Goal: Task Accomplishment & Management: Use online tool/utility

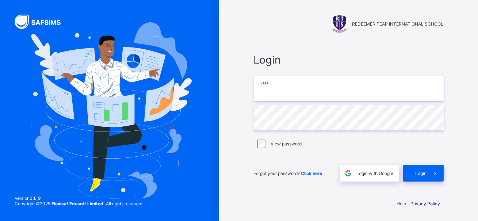
click at [286, 92] on input "email" at bounding box center [349, 89] width 190 height 26
type input "**********"
click at [277, 143] on label "View password" at bounding box center [285, 143] width 31 height 5
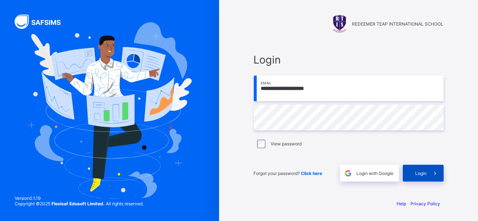
click at [418, 174] on span "Login" at bounding box center [420, 172] width 11 height 5
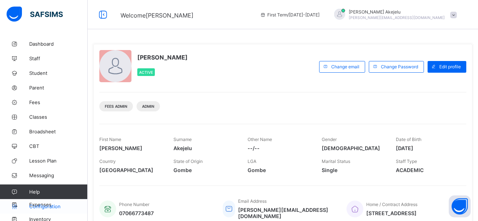
click at [47, 207] on span "Configuration" at bounding box center [58, 206] width 58 height 6
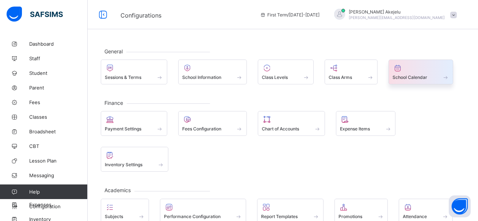
click at [410, 74] on div "School Calendar" at bounding box center [420, 77] width 57 height 6
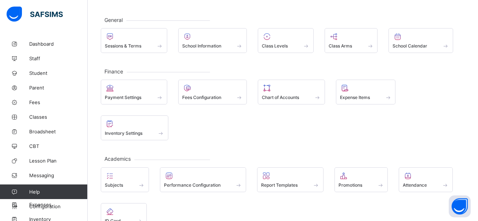
scroll to position [39, 0]
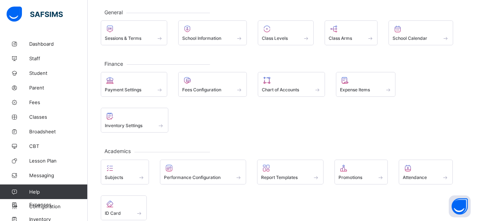
click at [231, 115] on div "Payment Settings Fees Configuration Chart of Accounts Expense Items Inventory S…" at bounding box center [283, 102] width 364 height 61
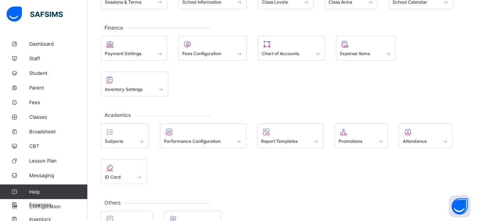
scroll to position [100, 0]
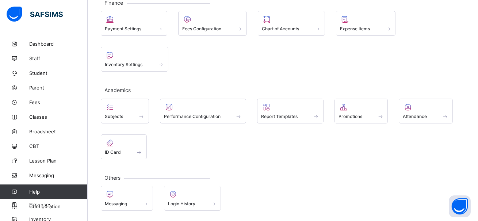
click at [299, 147] on div "Subjects Performance Configuration Report Templates Promotions Attendance ID Ca…" at bounding box center [283, 129] width 364 height 61
click at [130, 153] on div "ID Card" at bounding box center [124, 152] width 38 height 6
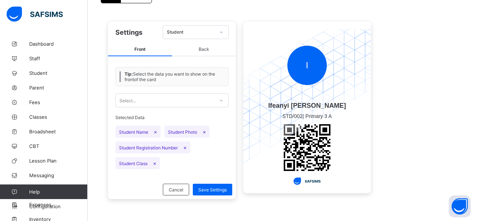
scroll to position [70, 0]
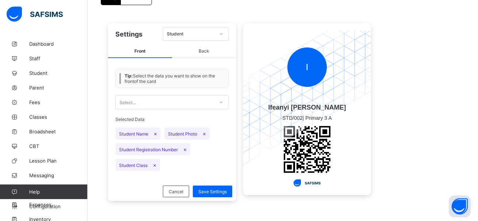
click at [153, 102] on div "Select..." at bounding box center [165, 102] width 99 height 10
click at [182, 38] on div "Student" at bounding box center [188, 34] width 51 height 10
click at [185, 50] on div "Student" at bounding box center [195, 49] width 65 height 11
click at [197, 50] on span "Back" at bounding box center [204, 51] width 64 height 13
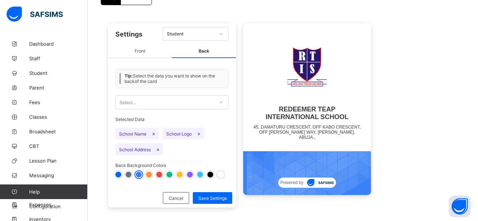
click at [144, 49] on span "Front" at bounding box center [140, 51] width 64 height 13
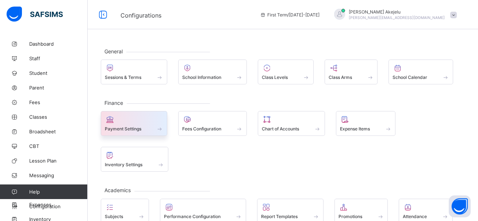
click at [134, 124] on span at bounding box center [134, 125] width 58 height 2
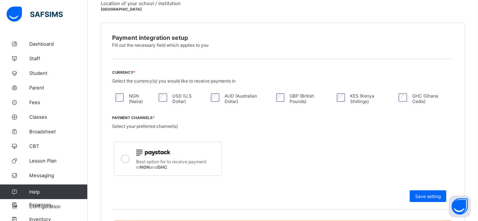
scroll to position [159, 0]
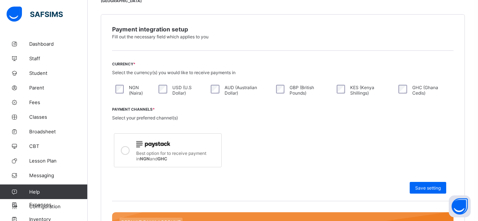
click at [142, 151] on span "Best option for to receive payment in NGN and GHC" at bounding box center [171, 155] width 70 height 11
click at [126, 150] on icon at bounding box center [125, 150] width 9 height 9
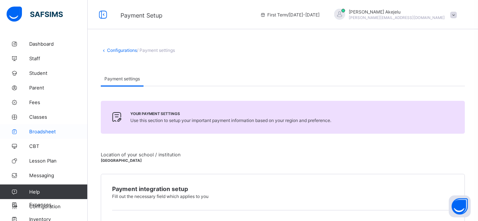
scroll to position [5, 0]
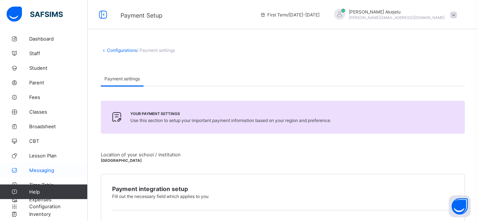
click at [46, 172] on span "Messaging" at bounding box center [58, 170] width 58 height 6
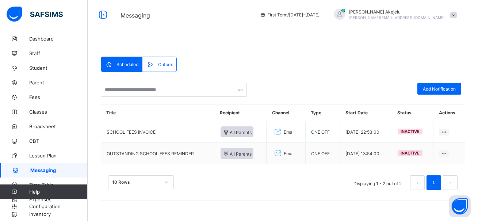
click at [158, 63] on span "Outbox" at bounding box center [165, 64] width 15 height 5
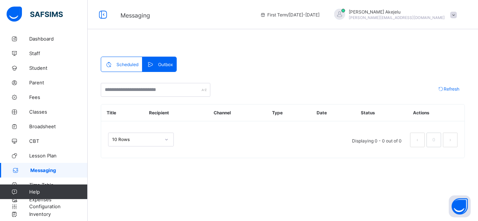
click at [133, 62] on span "Scheduled" at bounding box center [127, 64] width 22 height 5
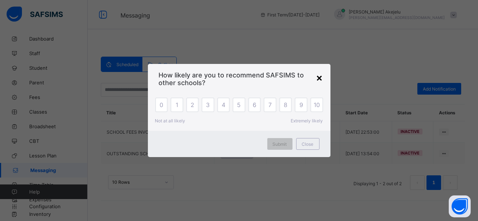
click at [319, 76] on div "×" at bounding box center [319, 77] width 7 height 12
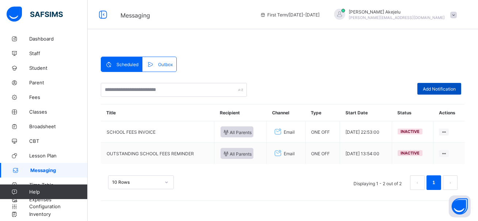
click at [422, 85] on div "Add Notification" at bounding box center [439, 89] width 44 height 12
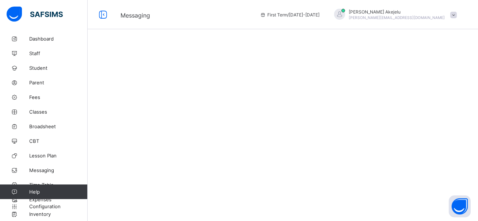
select select "*"
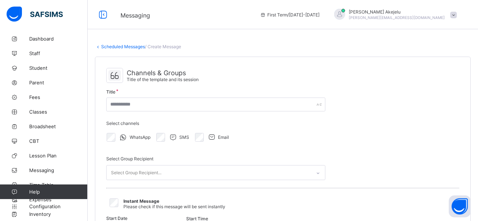
select select "****"
select select "*"
click at [115, 77] on icon at bounding box center [114, 75] width 12 height 11
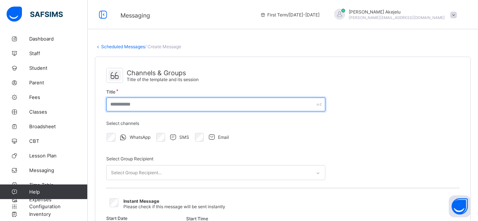
click at [150, 107] on input "text" at bounding box center [215, 104] width 219 height 14
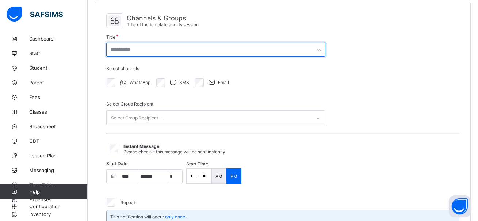
scroll to position [60, 0]
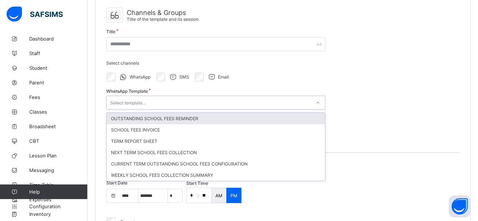
click at [132, 101] on div "Select template..." at bounding box center [127, 103] width 35 height 14
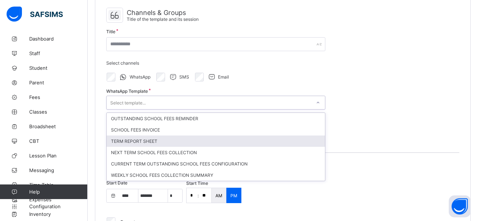
click at [151, 137] on div "TERM REPORT SHEET" at bounding box center [216, 140] width 218 height 11
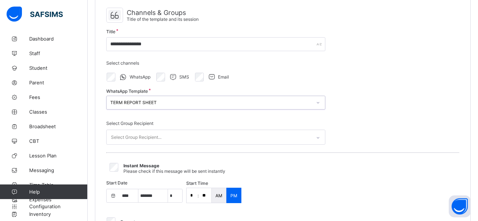
click at [164, 134] on div "Select Group Recipient..." at bounding box center [209, 137] width 204 height 14
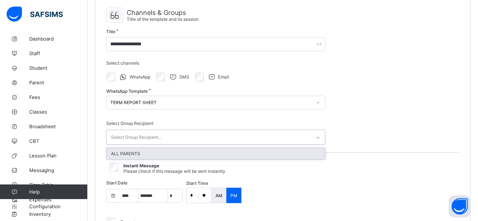
click at [158, 149] on div "ALL PARENTS" at bounding box center [216, 153] width 218 height 11
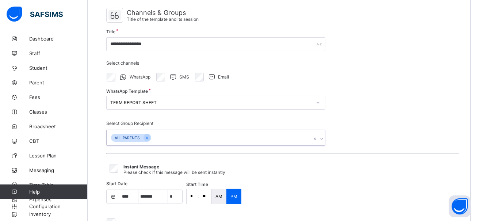
click at [207, 150] on div "**********" at bounding box center [282, 129] width 375 height 264
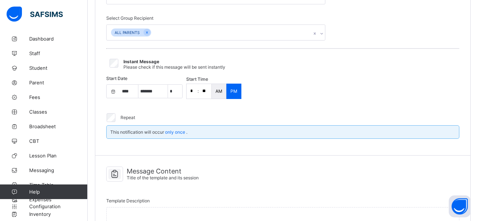
scroll to position [166, 0]
click at [136, 60] on span "Instant Message" at bounding box center [141, 60] width 36 height 5
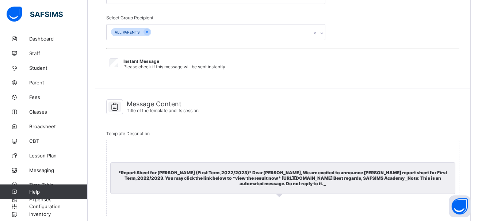
click at [155, 108] on span "Title of the template and its session" at bounding box center [163, 110] width 72 height 5
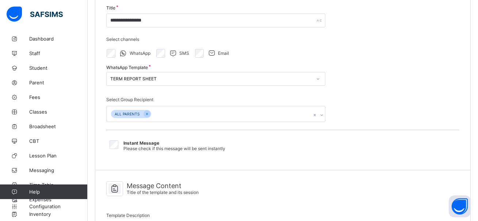
scroll to position [70, 0]
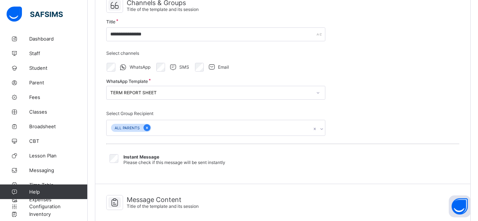
click at [145, 125] on icon at bounding box center [147, 127] width 4 height 5
click at [154, 92] on div "TERM REPORT SHEET" at bounding box center [210, 92] width 201 height 5
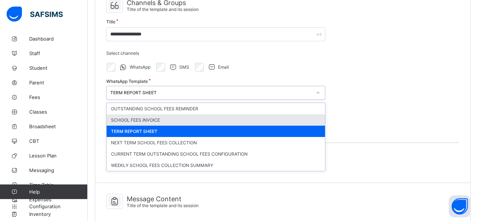
click at [153, 119] on div "SCHOOL FEES INVOICE" at bounding box center [216, 119] width 218 height 11
type input "**********"
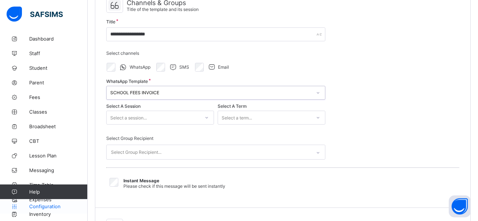
click at [47, 205] on span "Configuration" at bounding box center [58, 206] width 58 height 6
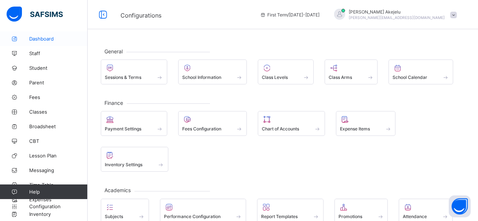
click at [44, 40] on span "Dashboard" at bounding box center [58, 39] width 58 height 6
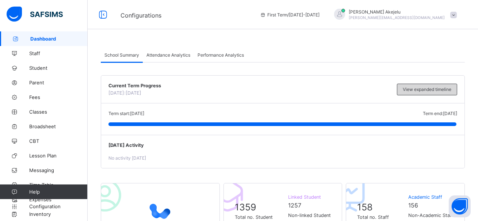
click at [416, 90] on span "View expanded timeline" at bounding box center [426, 88] width 49 height 5
click at [170, 55] on span "Attendance Analytics" at bounding box center [168, 54] width 44 height 5
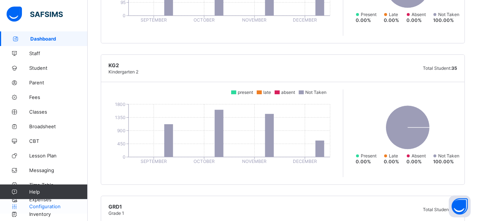
click at [49, 200] on link "Configuration" at bounding box center [43, 206] width 87 height 15
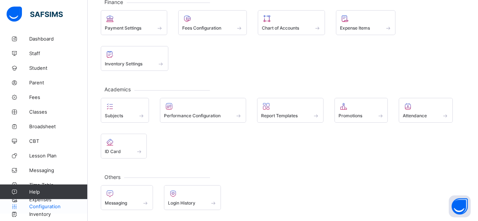
scroll to position [100, 0]
click at [40, 199] on link "Configuration" at bounding box center [43, 206] width 87 height 15
click at [39, 131] on link "Broadsheet" at bounding box center [44, 126] width 88 height 15
